Goal: Task Accomplishment & Management: Use online tool/utility

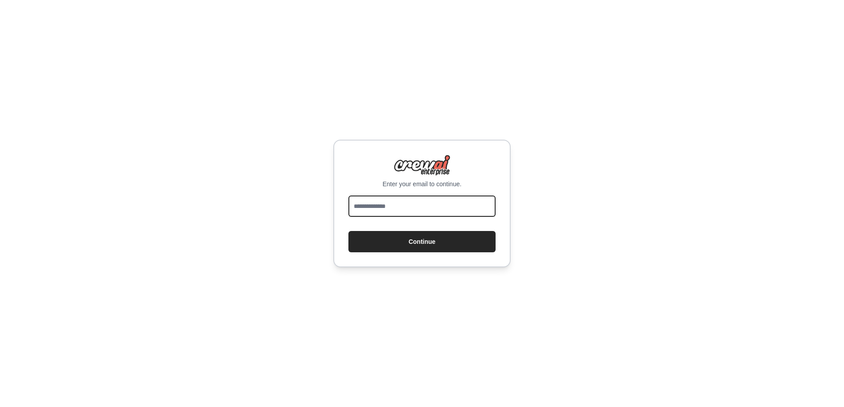
click at [389, 207] on input "email" at bounding box center [421, 206] width 147 height 21
click at [409, 204] on input "email" at bounding box center [421, 206] width 147 height 21
type input "**********"
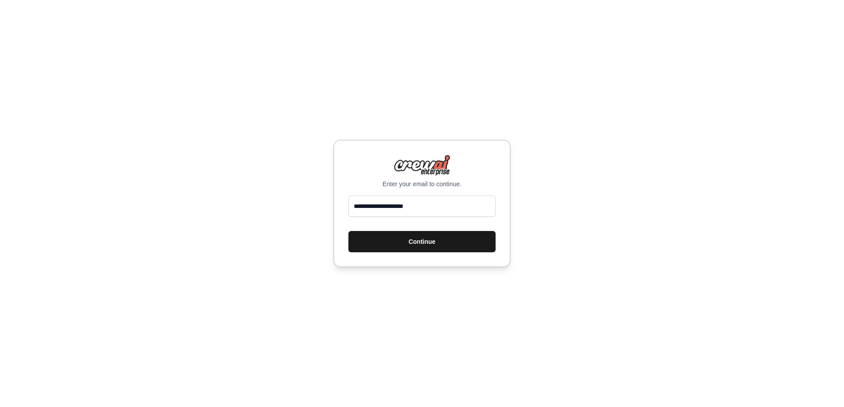
click at [407, 246] on button "Continue" at bounding box center [421, 241] width 147 height 21
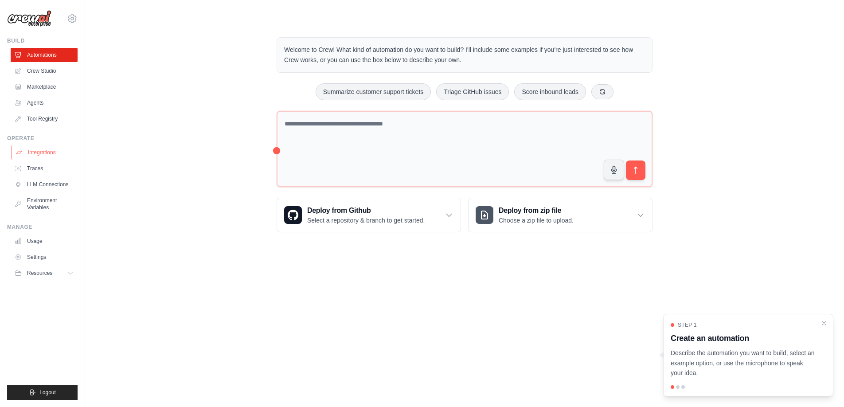
click at [39, 152] on link "Integrations" at bounding box center [45, 152] width 67 height 14
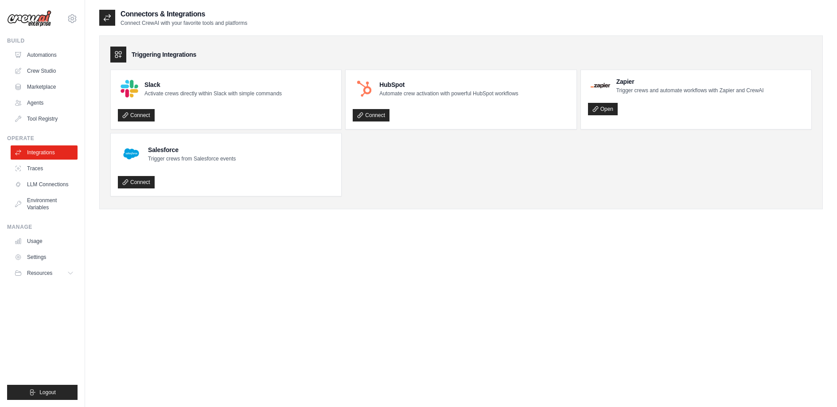
click at [365, 178] on ul "Slack Activate crews directly within Slack with simple commands Connect HubSpot…" at bounding box center [461, 133] width 702 height 127
click at [31, 168] on link "Traces" at bounding box center [45, 168] width 67 height 14
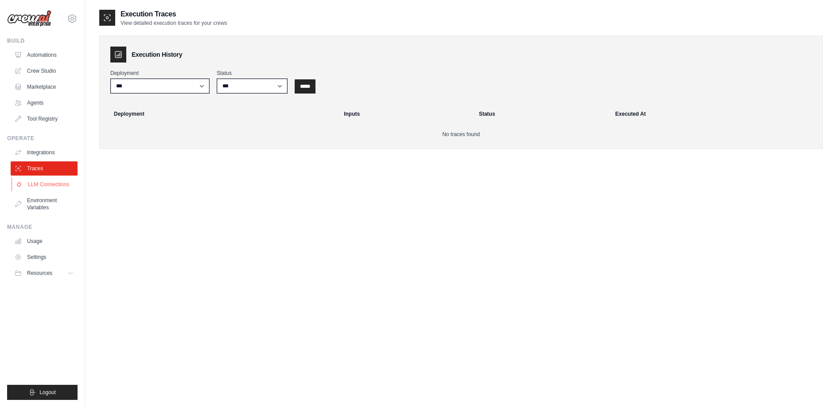
click at [47, 186] on link "LLM Connections" at bounding box center [45, 184] width 67 height 14
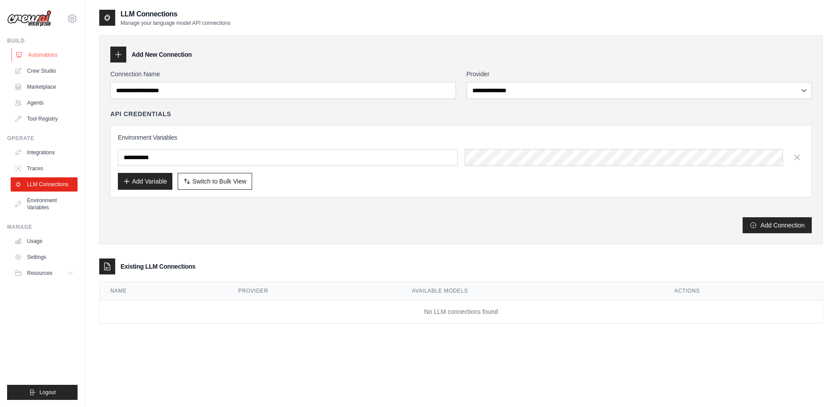
click at [57, 55] on link "Automations" at bounding box center [45, 55] width 67 height 14
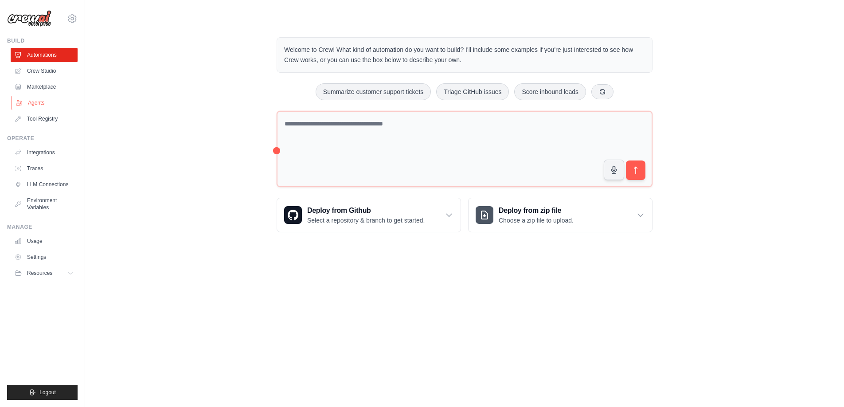
click at [32, 103] on link "Agents" at bounding box center [45, 103] width 67 height 14
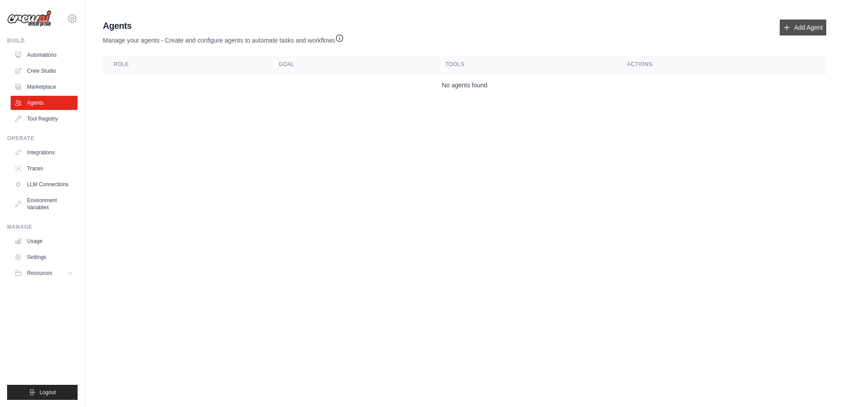
click at [792, 29] on link "Add Agent" at bounding box center [803, 28] width 47 height 16
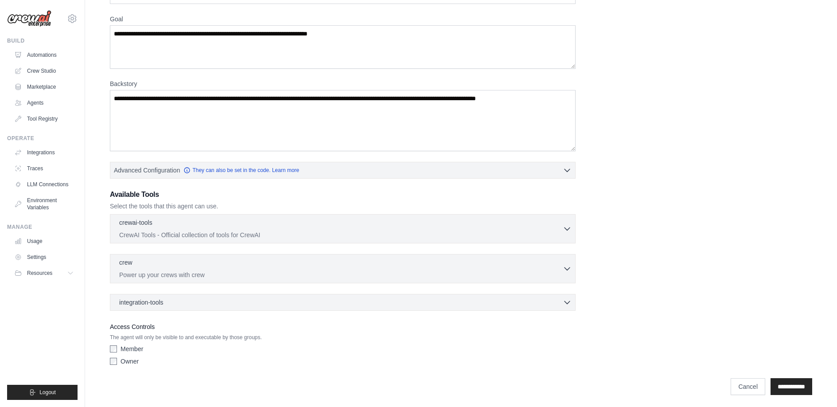
scroll to position [69, 0]
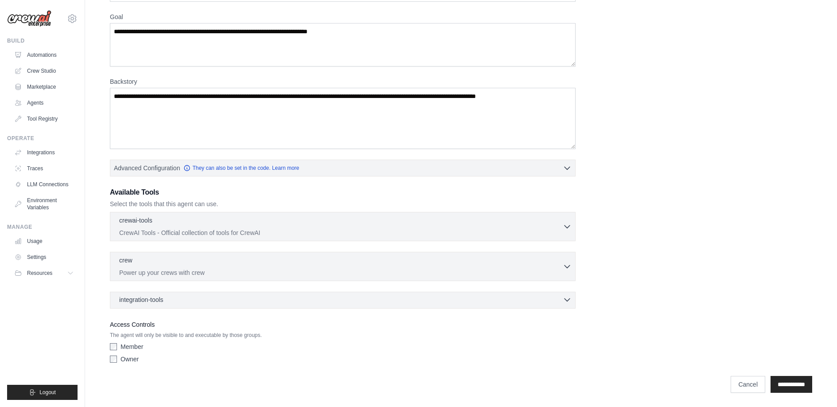
click at [562, 298] on div "integration-tools 0 selected" at bounding box center [345, 299] width 453 height 9
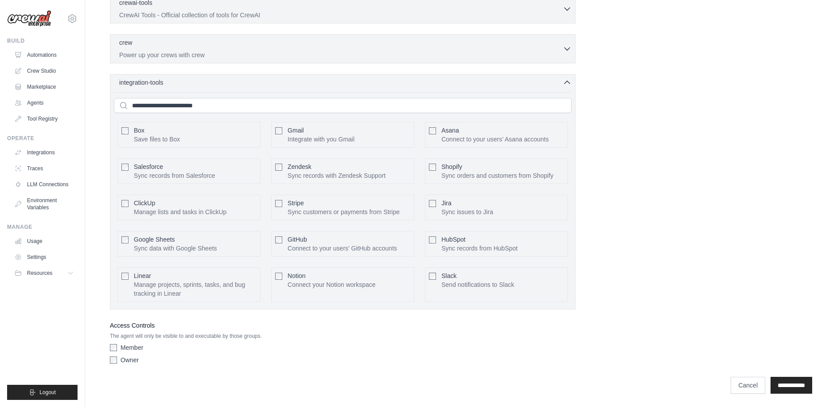
scroll to position [287, 0]
click at [49, 70] on link "Crew Studio" at bounding box center [45, 71] width 67 height 14
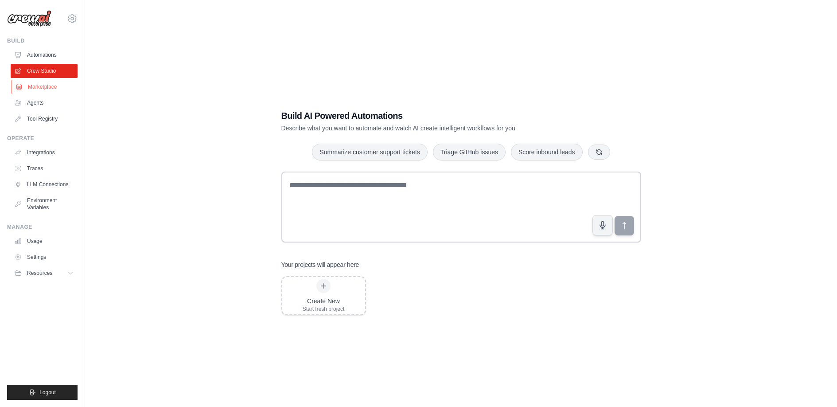
click at [39, 88] on link "Marketplace" at bounding box center [45, 87] width 67 height 14
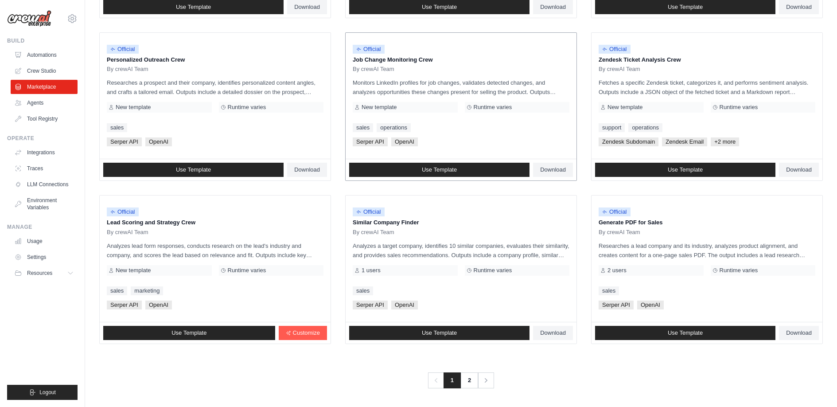
scroll to position [415, 0]
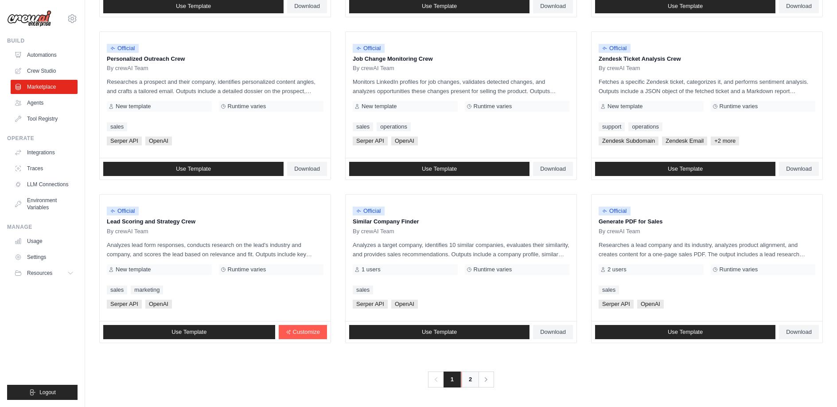
click at [467, 379] on link "2" at bounding box center [471, 380] width 18 height 16
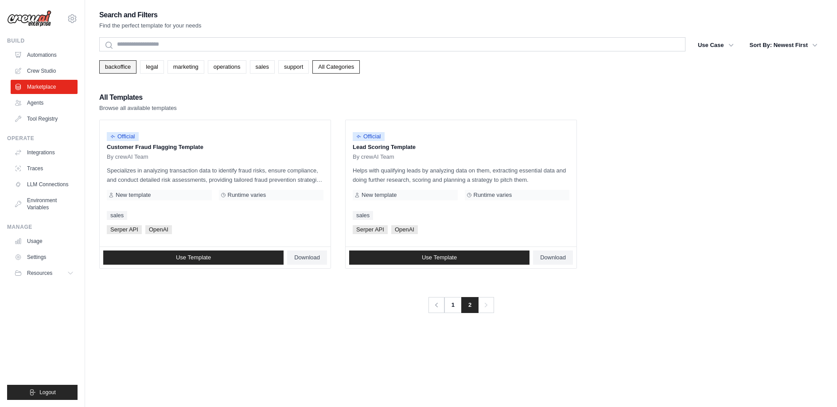
click at [126, 70] on link "backoffice" at bounding box center [117, 66] width 37 height 13
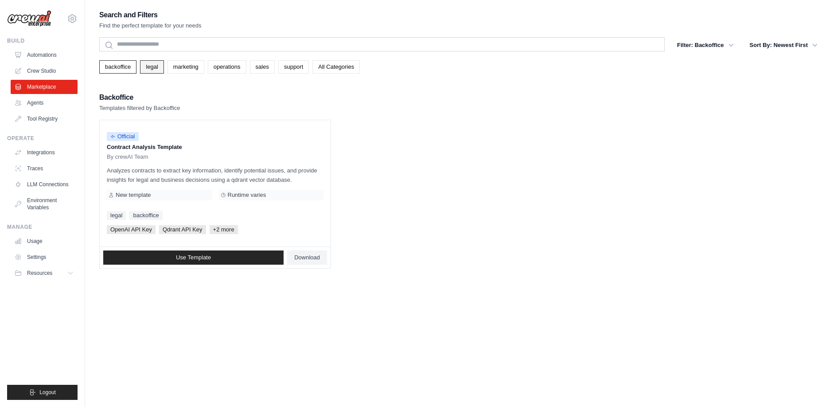
click at [151, 69] on link "legal" at bounding box center [151, 66] width 23 height 13
click at [197, 68] on link "marketing" at bounding box center [186, 66] width 37 height 13
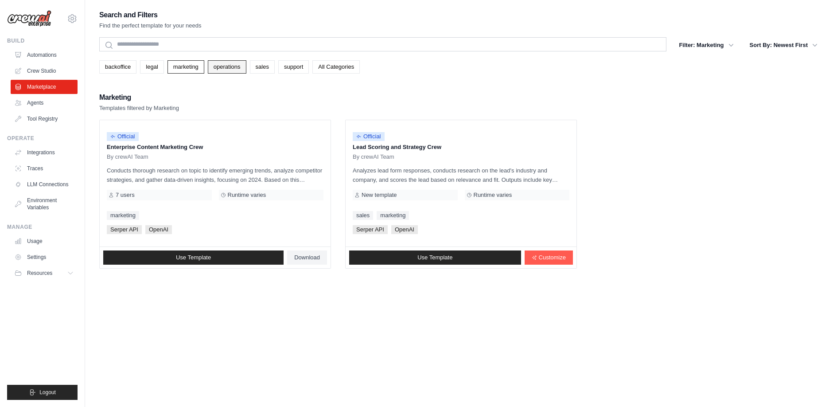
click at [225, 68] on link "operations" at bounding box center [227, 66] width 39 height 13
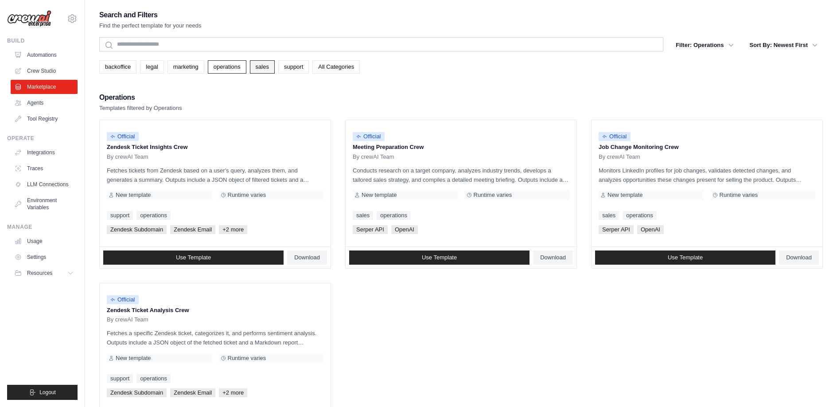
click at [264, 70] on link "sales" at bounding box center [262, 66] width 25 height 13
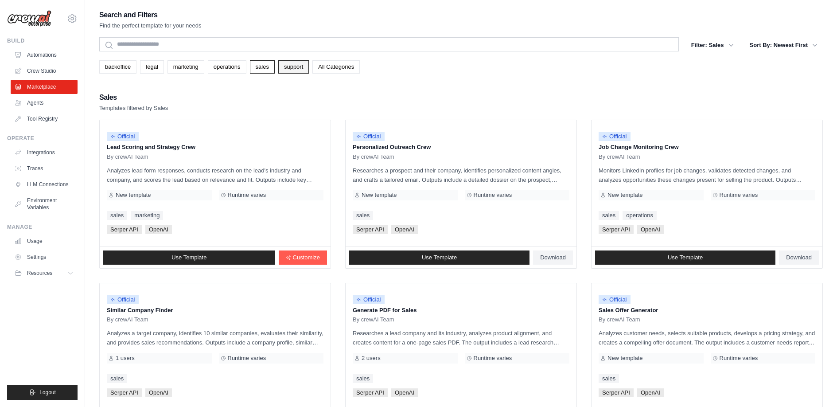
click at [296, 65] on link "support" at bounding box center [293, 66] width 31 height 13
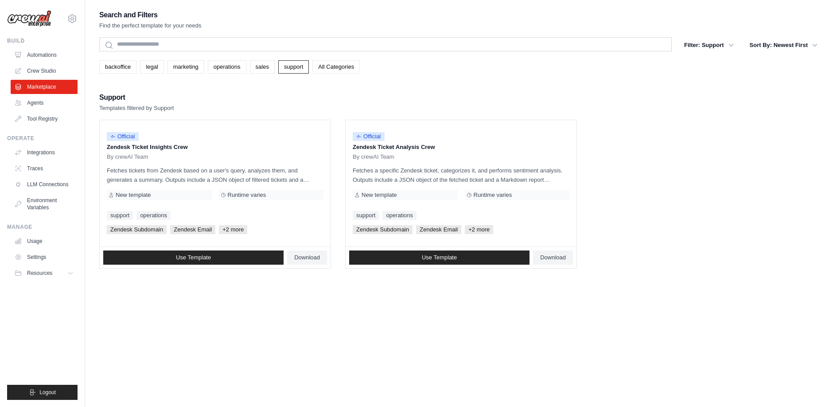
click at [336, 68] on link "All Categories" at bounding box center [336, 66] width 47 height 13
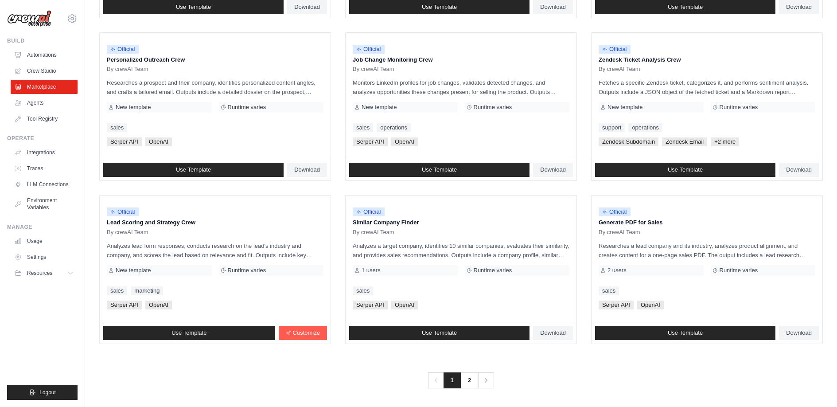
scroll to position [415, 0]
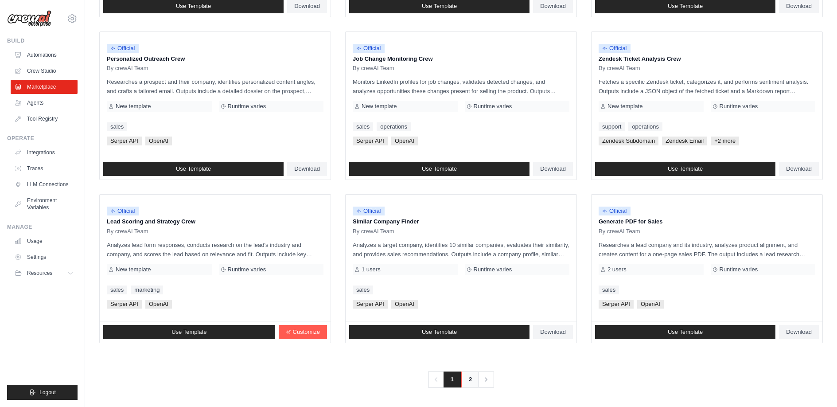
click at [469, 382] on link "2" at bounding box center [471, 380] width 18 height 16
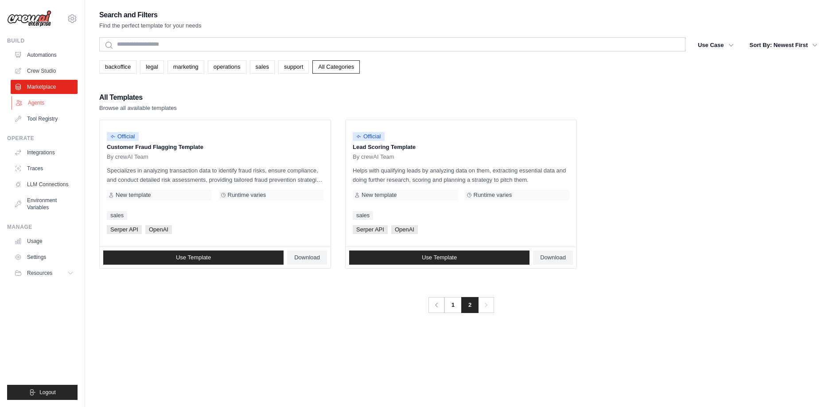
click at [35, 102] on link "Agents" at bounding box center [45, 103] width 67 height 14
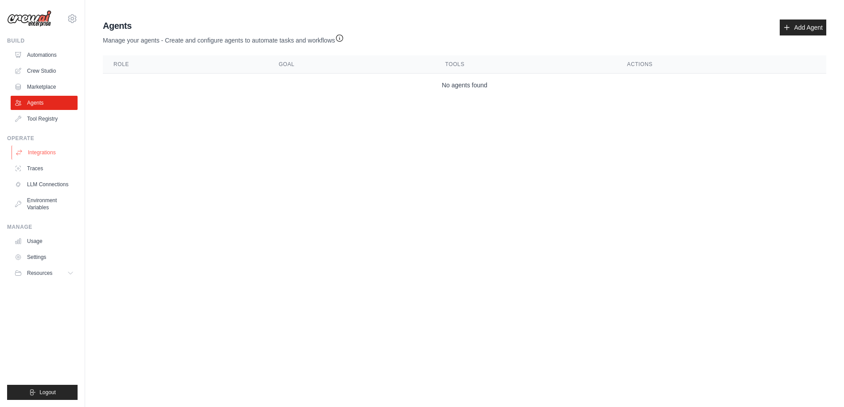
click at [33, 151] on link "Integrations" at bounding box center [45, 152] width 67 height 14
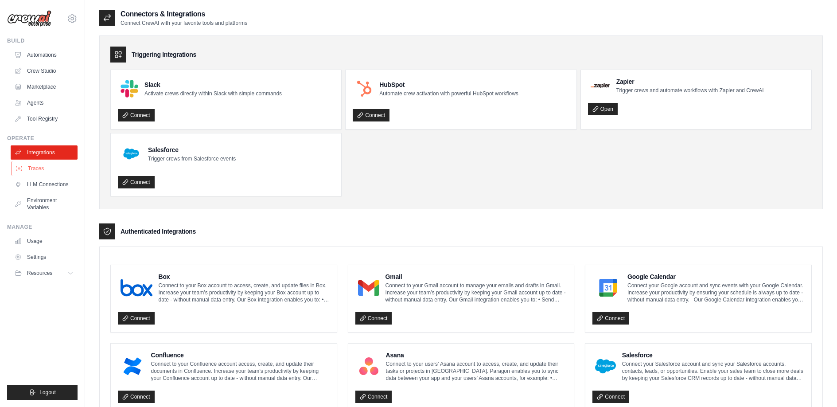
click at [31, 169] on link "Traces" at bounding box center [45, 168] width 67 height 14
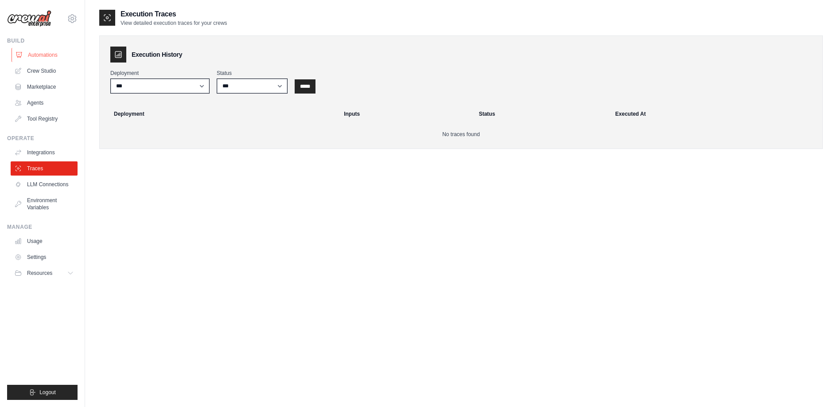
click at [44, 55] on link "Automations" at bounding box center [45, 55] width 67 height 14
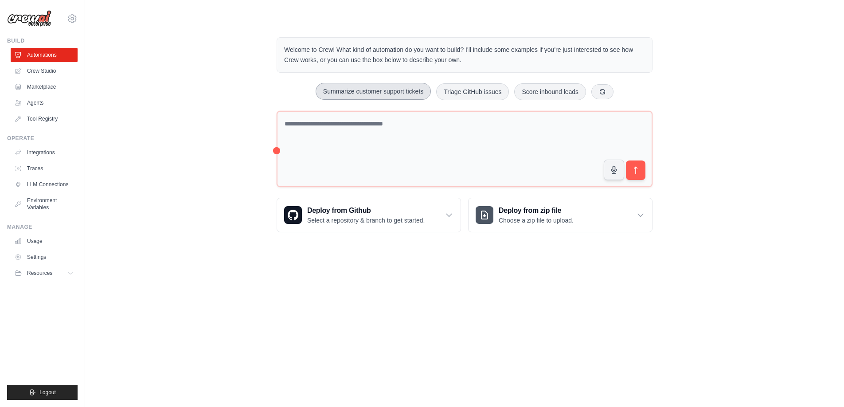
click at [377, 94] on button "Summarize customer support tickets" at bounding box center [373, 91] width 115 height 17
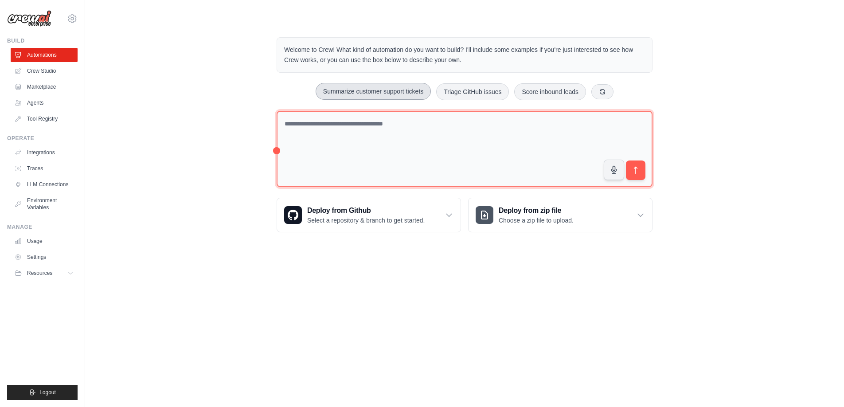
type textarea "**********"
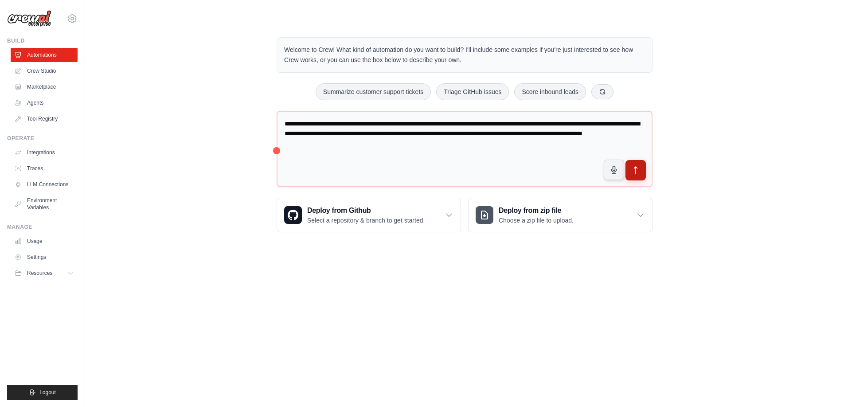
click at [638, 171] on icon "submit" at bounding box center [635, 170] width 9 height 9
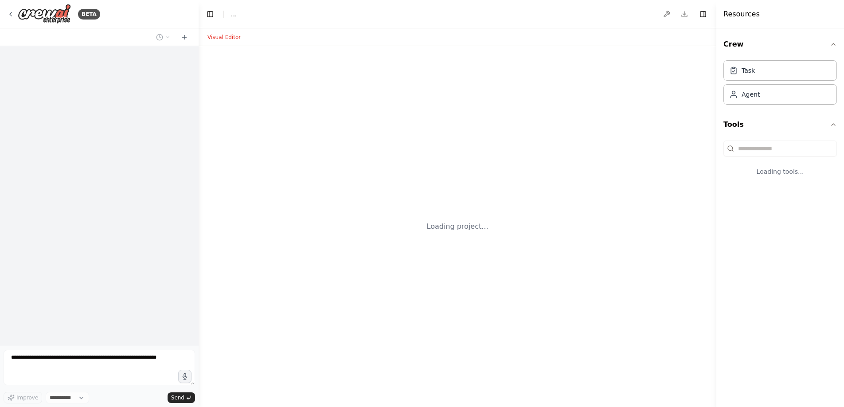
select select "****"
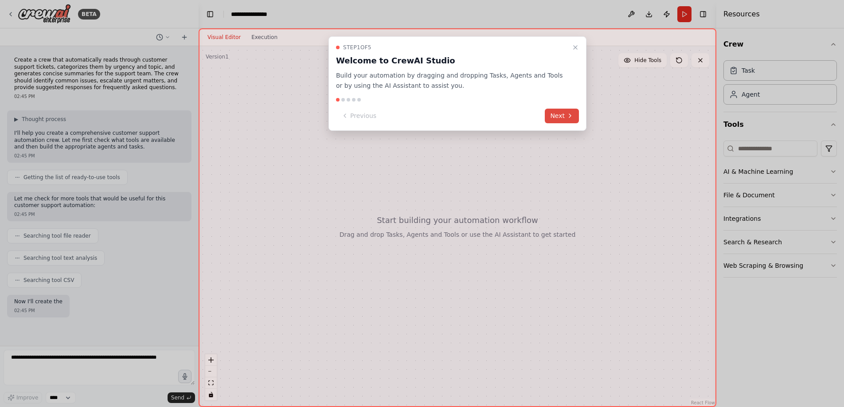
click at [561, 117] on button "Next" at bounding box center [562, 116] width 34 height 15
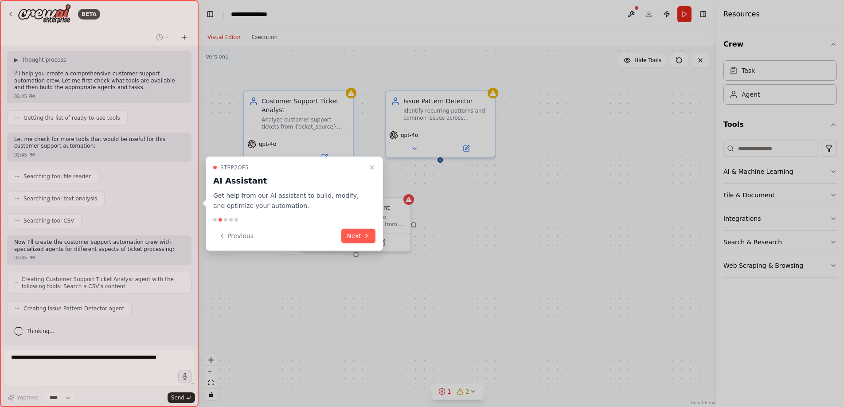
scroll to position [82, 0]
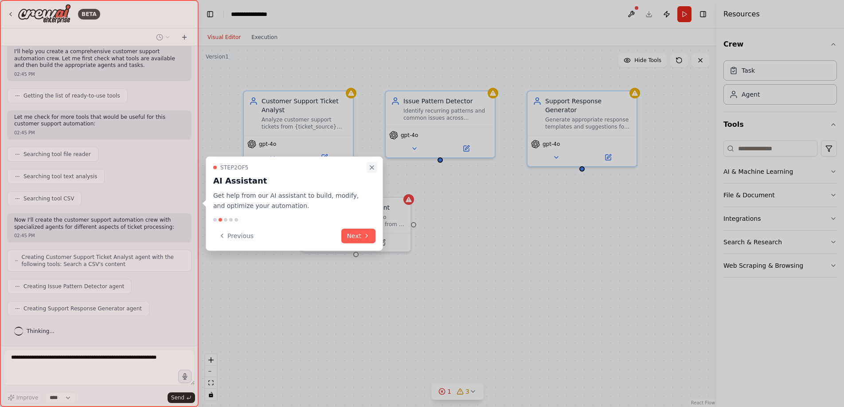
click at [373, 166] on icon "Close walkthrough" at bounding box center [372, 168] width 4 height 4
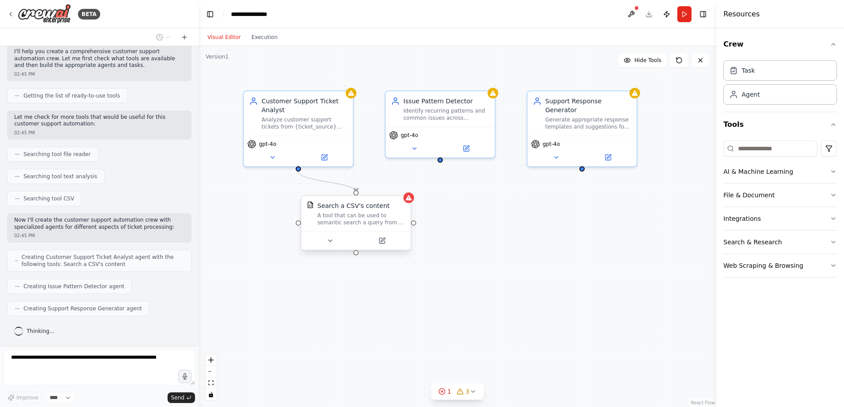
scroll to position [104, 0]
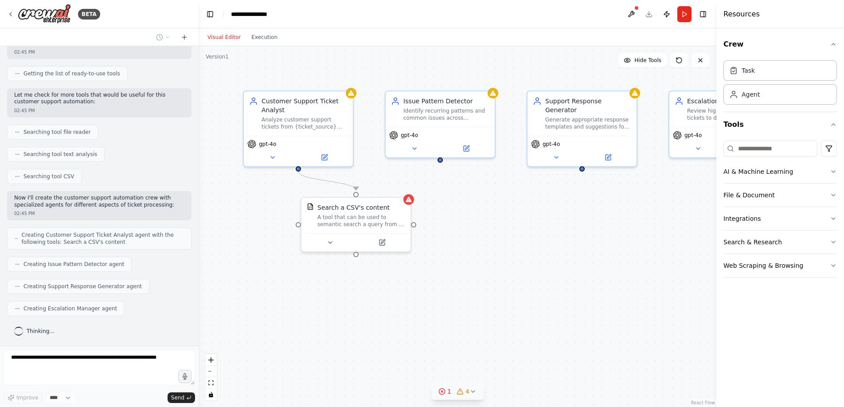
click at [470, 391] on icon at bounding box center [472, 391] width 7 height 7
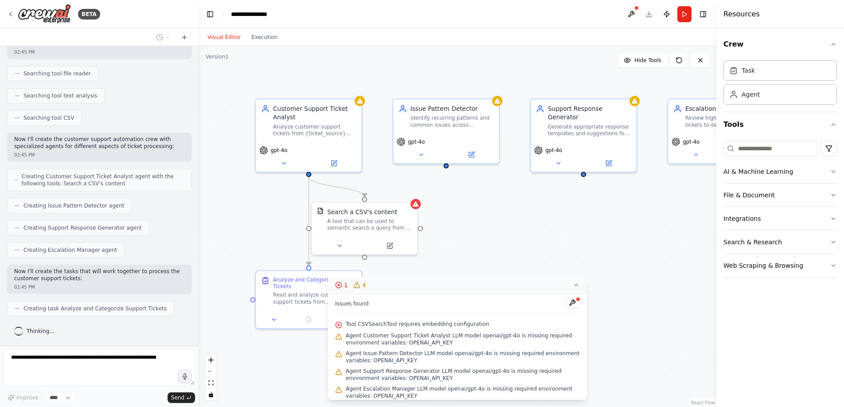
scroll to position [184, 0]
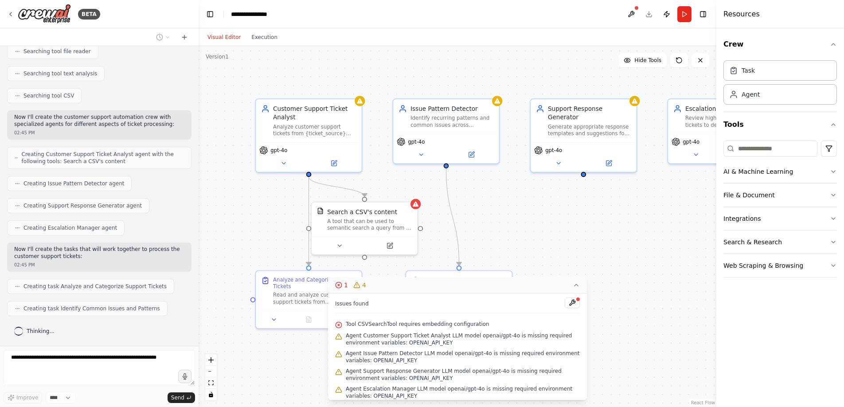
click at [591, 226] on div ".deletable-edge-delete-btn { width: 20px; height: 20px; border: 0px solid #ffff…" at bounding box center [458, 226] width 518 height 361
click at [580, 284] on button "1 4" at bounding box center [457, 285] width 259 height 16
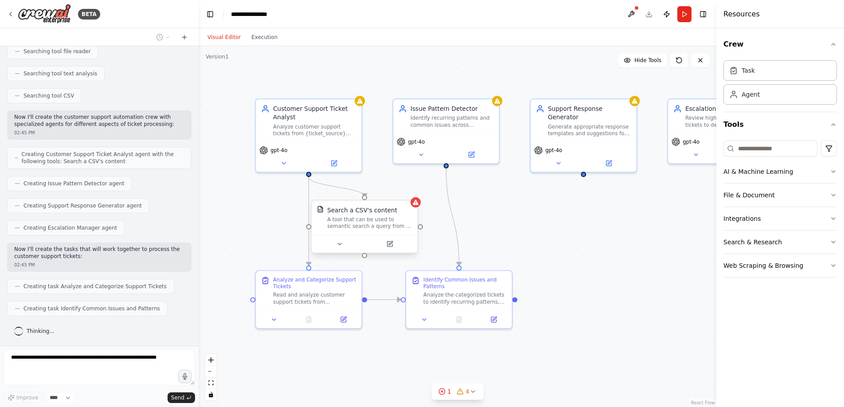
scroll to position [207, 0]
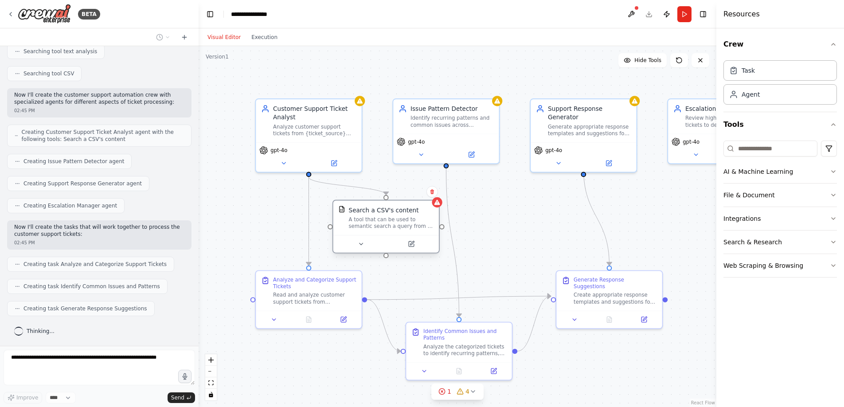
drag, startPoint x: 380, startPoint y: 220, endPoint x: 402, endPoint y: 219, distance: 21.8
click at [402, 219] on div "A tool that can be used to semantic search a query from a CSV's content." at bounding box center [391, 223] width 85 height 14
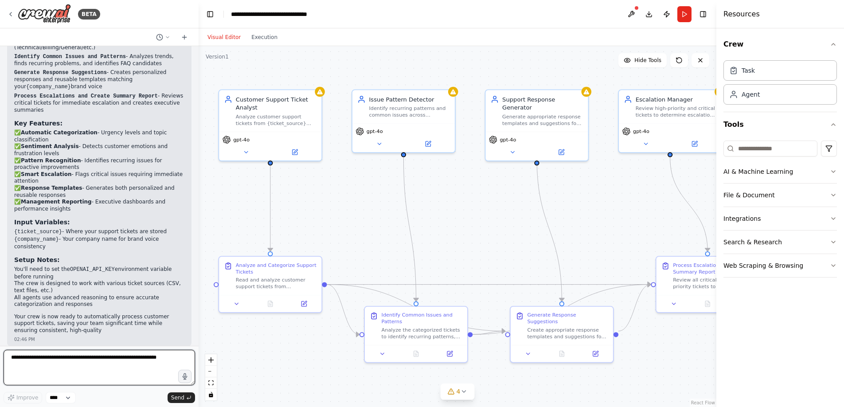
scroll to position [1141, 0]
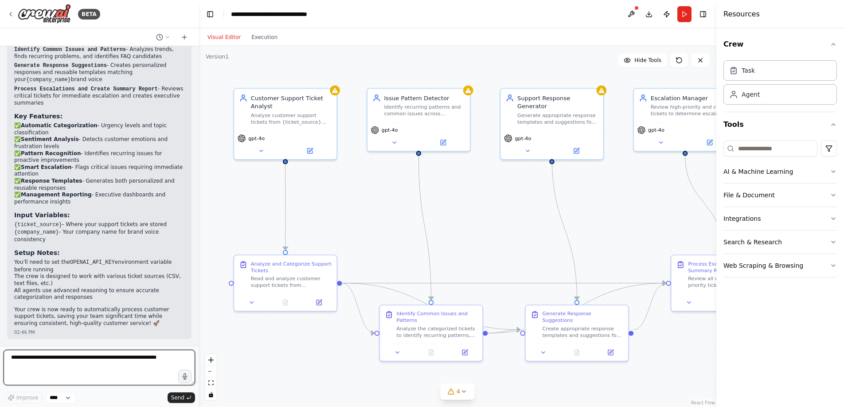
drag, startPoint x: 659, startPoint y: 235, endPoint x: 625, endPoint y: 220, distance: 36.9
click at [625, 220] on div ".deletable-edge-delete-btn { width: 20px; height: 20px; border: 0px solid #ffff…" at bounding box center [458, 226] width 518 height 361
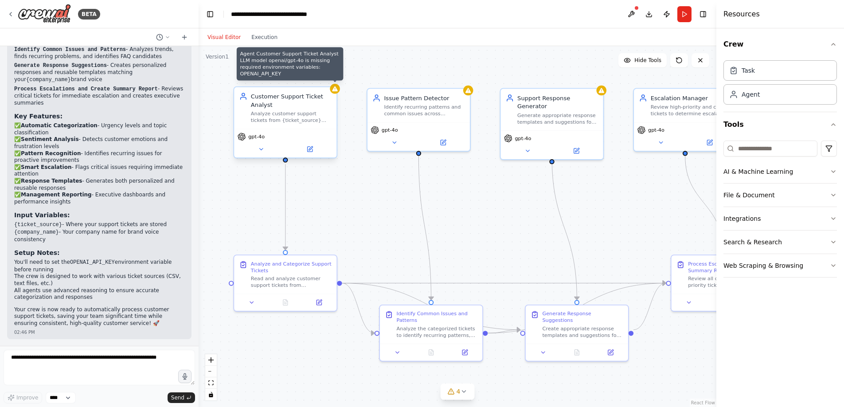
click at [336, 93] on div at bounding box center [335, 89] width 10 height 10
click at [336, 91] on icon at bounding box center [335, 89] width 7 height 7
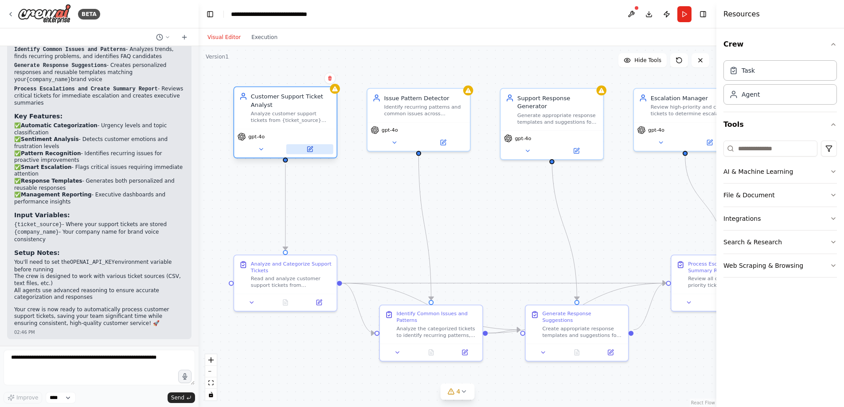
click at [312, 151] on icon at bounding box center [309, 149] width 5 height 5
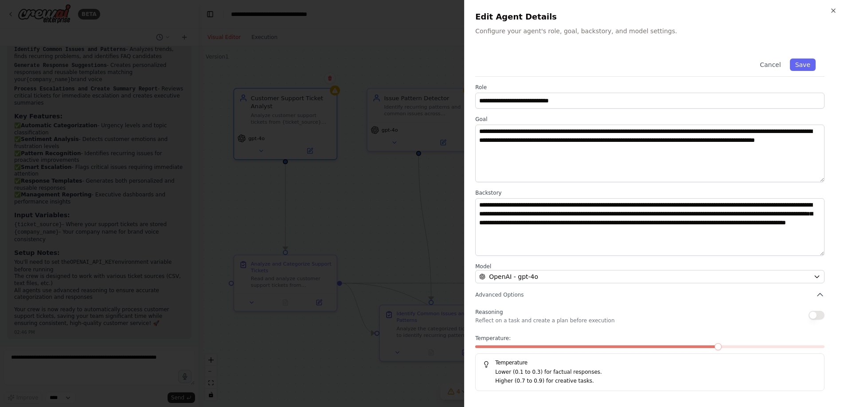
click at [825, 315] on div "**********" at bounding box center [654, 220] width 358 height 341
click at [822, 315] on button "button" at bounding box center [817, 315] width 16 height 9
click at [834, 12] on icon "button" at bounding box center [833, 10] width 7 height 7
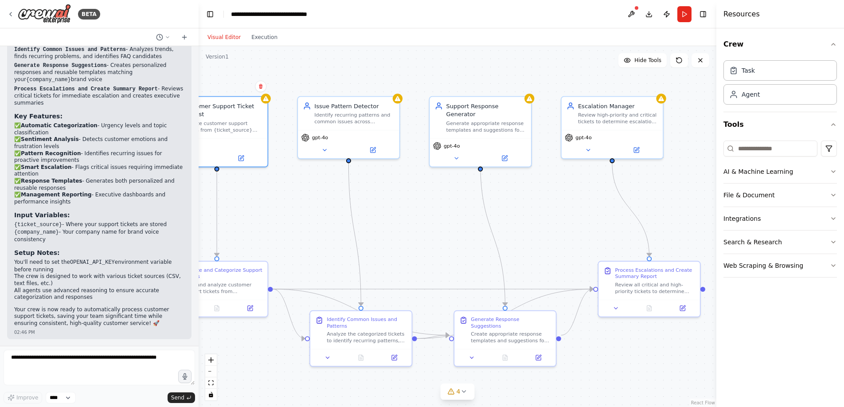
drag, startPoint x: 662, startPoint y: 199, endPoint x: 637, endPoint y: 204, distance: 25.9
click at [606, 204] on div ".deletable-edge-delete-btn { width: 20px; height: 20px; border: 0px solid #ffff…" at bounding box center [458, 226] width 518 height 361
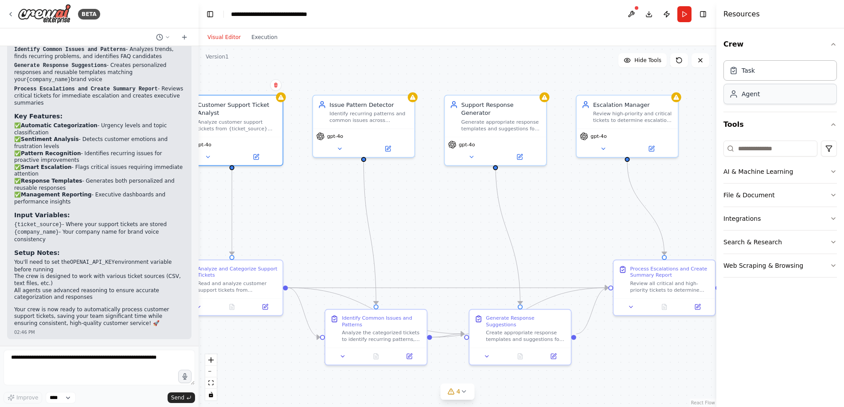
click at [790, 98] on div "Agent" at bounding box center [780, 94] width 113 height 20
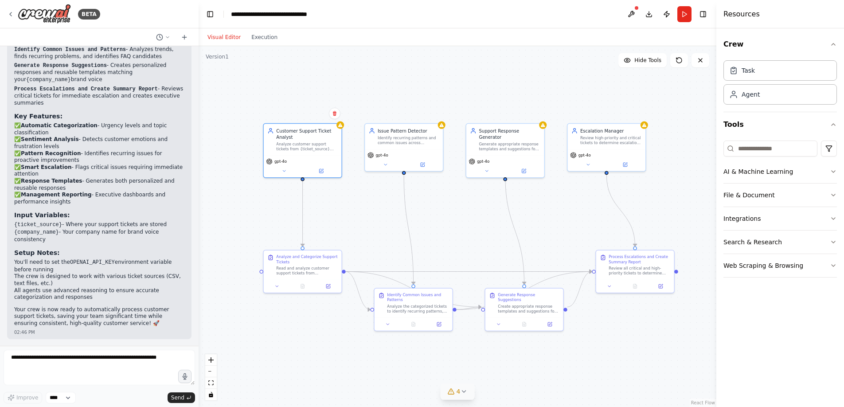
click at [466, 392] on icon at bounding box center [463, 391] width 7 height 7
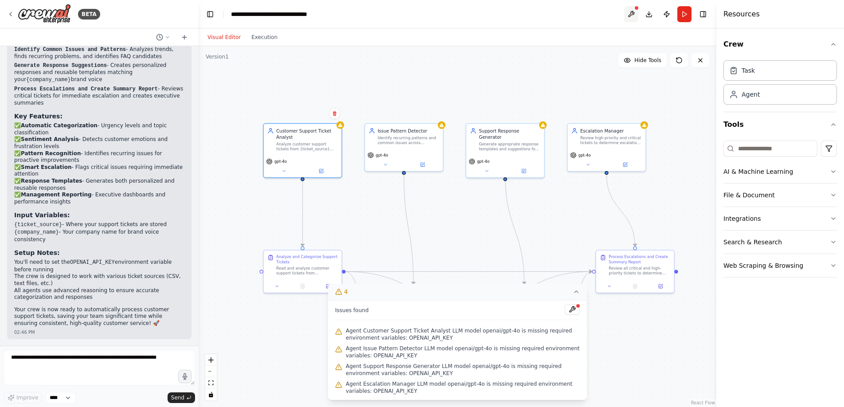
click at [636, 13] on button at bounding box center [631, 14] width 14 height 16
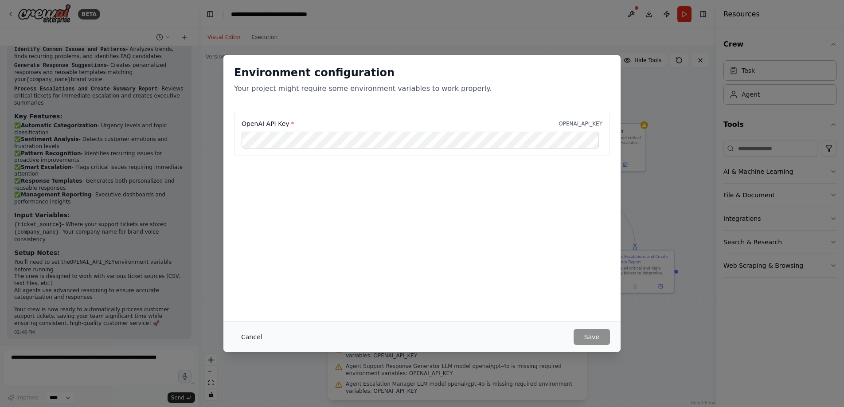
click at [250, 333] on button "Cancel" at bounding box center [251, 337] width 35 height 16
